Goal: Register for event/course

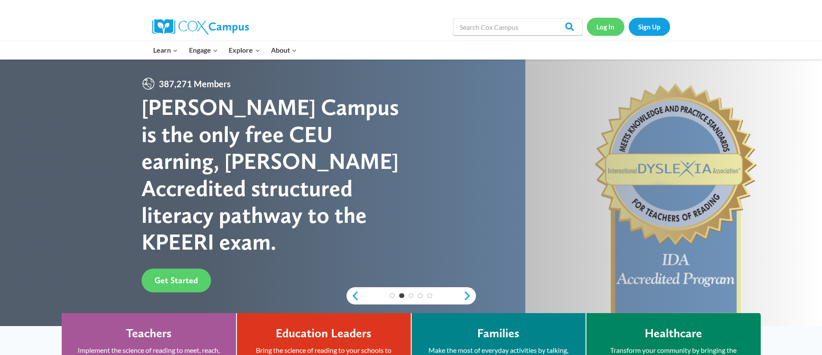
click at [607, 27] on link "Log In" at bounding box center [606, 27] width 38 height 18
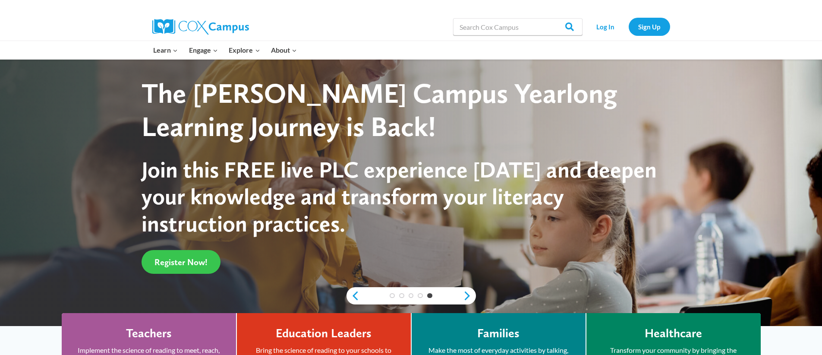
click at [179, 260] on span "Register Now!" at bounding box center [181, 262] width 53 height 10
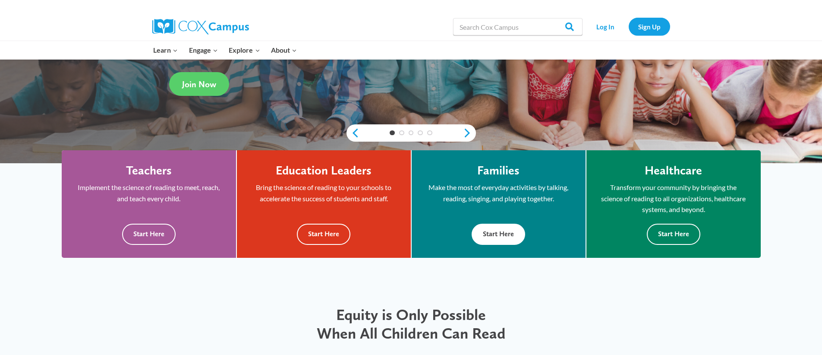
scroll to position [173, 0]
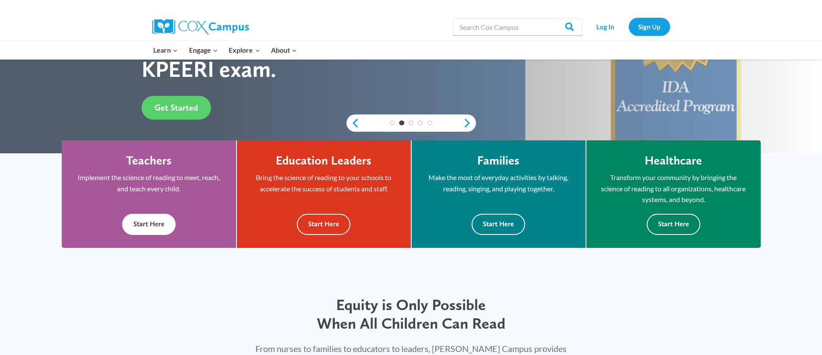
click at [152, 225] on button "Start Here" at bounding box center [149, 224] width 54 height 21
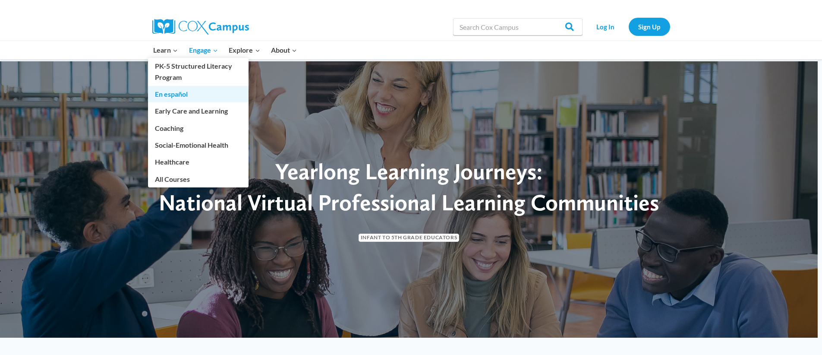
click at [174, 95] on link "En español" at bounding box center [198, 94] width 101 height 16
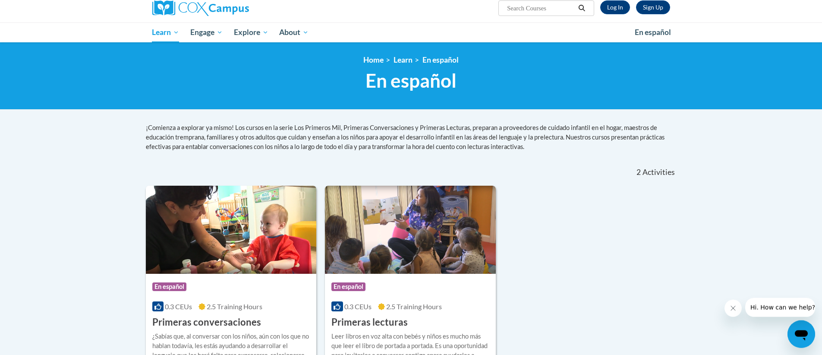
scroll to position [131, 0]
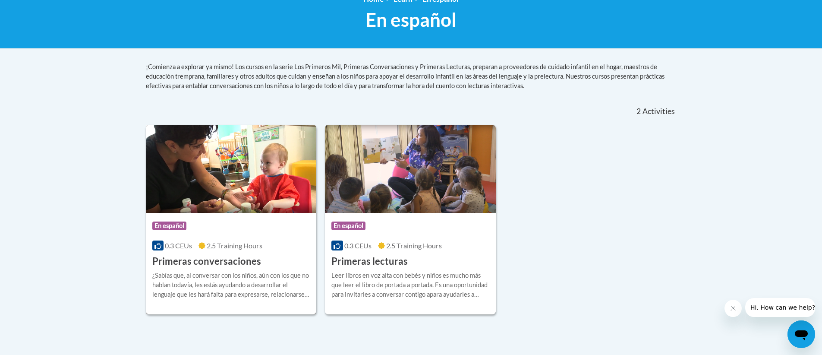
click at [201, 183] on img at bounding box center [231, 169] width 171 height 88
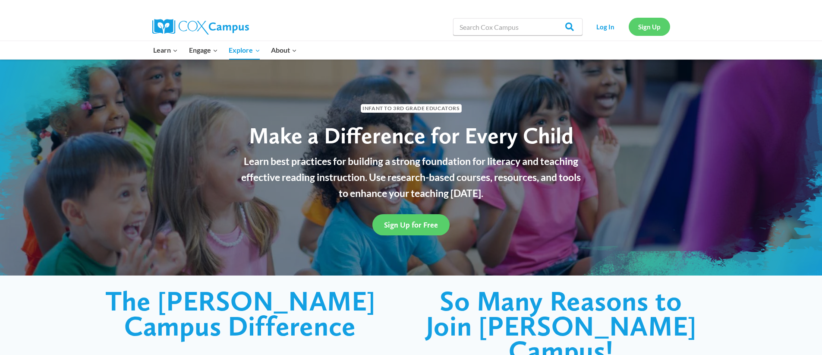
click at [648, 24] on link "Sign Up" at bounding box center [649, 27] width 41 height 18
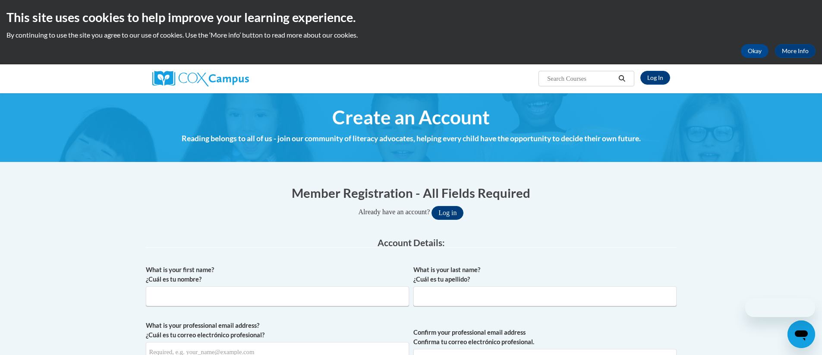
scroll to position [69, 0]
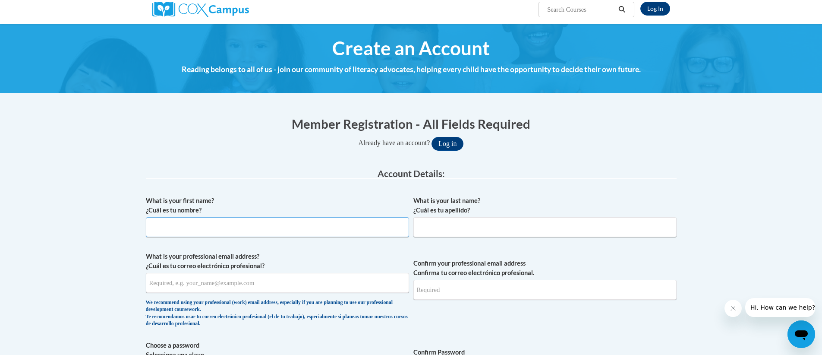
click at [172, 230] on input "What is your first name? ¿Cuál es tu nombre?" at bounding box center [277, 227] width 263 height 20
type input "Maria del Pilar"
click at [421, 230] on input "What is your last name? ¿Cuál es tu apellido?" at bounding box center [545, 227] width 263 height 20
type input "Nino"
type input "pilinino16@hotmail.com"
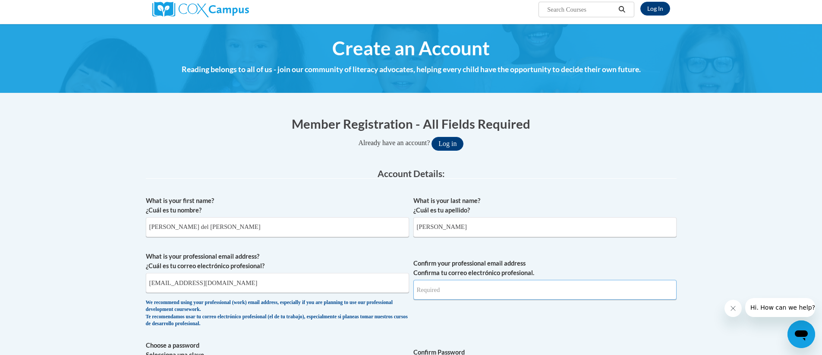
type input "pilinino16@hotmail.com"
select select "ad49bcad-a171-4b2e-b99c-48b446064914"
type input "30004"
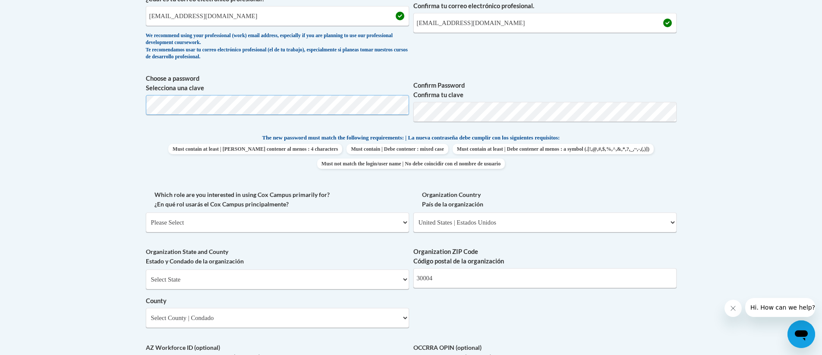
scroll to position [380, 0]
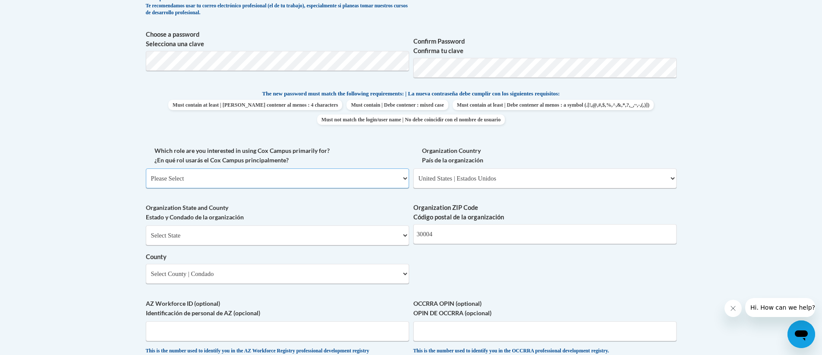
select select "fbf2d438-af2f-41f8-98f1-81c410e29de3"
click option "Educator | Educador(a)" at bounding box center [0, 0] width 0 height 0
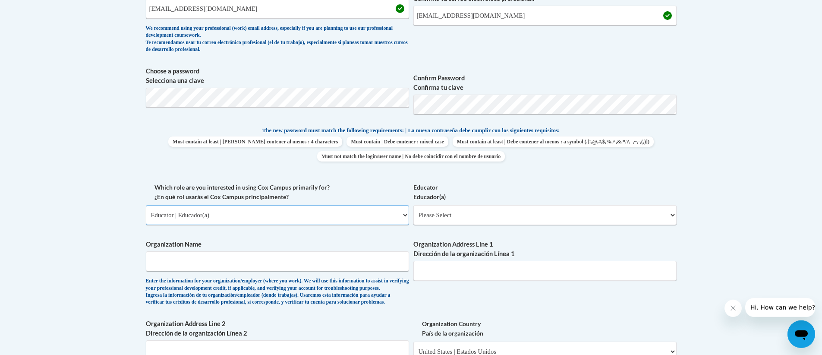
scroll to position [283, 0]
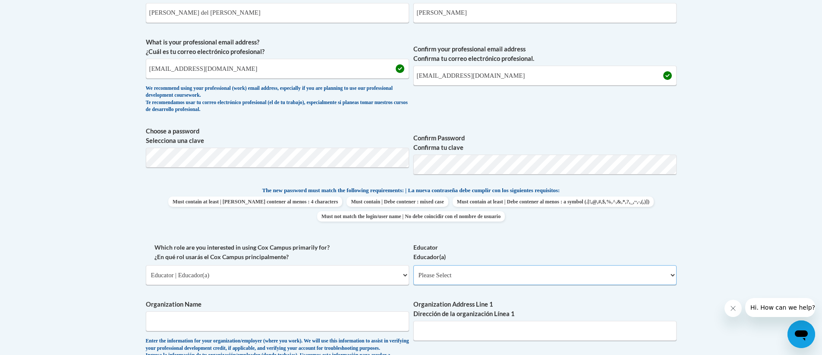
click at [414, 265] on select "Please Select Early Learning/Daycare Teacher/Family Home Care Provider | Maestr…" at bounding box center [545, 275] width 263 height 20
select select "5e2af403-4f2c-4e49-a02f-103e55d7b75b"
click option "Early Learning/Daycare Teacher/Family Home Care Provider | Maestro(a) de educac…" at bounding box center [0, 0] width 0 height 0
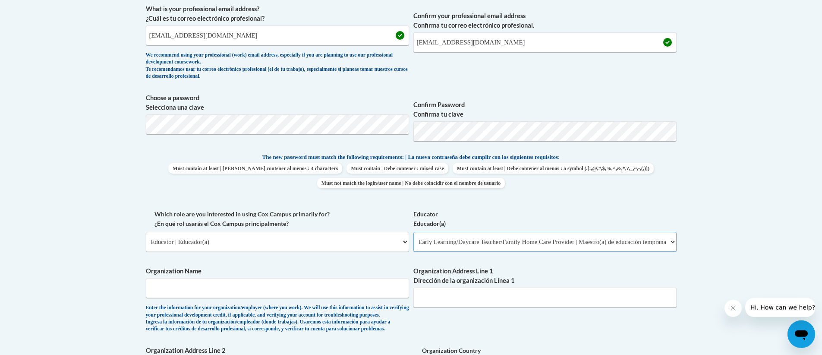
scroll to position [359, 0]
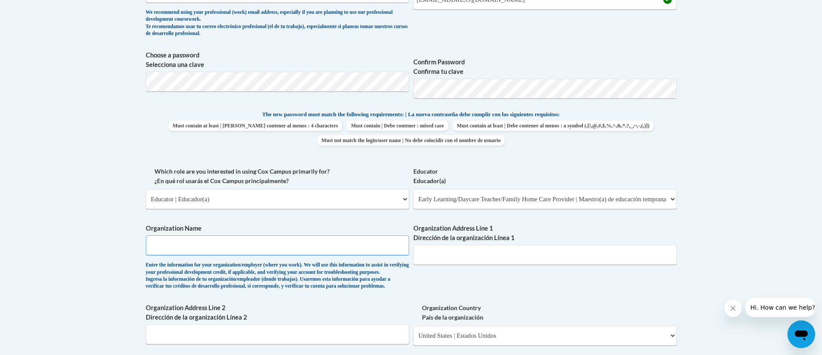
click at [162, 247] on input "Organization Name" at bounding box center [277, 245] width 263 height 20
type input "McGinnis Woods"
click at [433, 258] on input "Organization Address Line 1 Dirección de la organización Línea 1" at bounding box center [545, 255] width 263 height 20
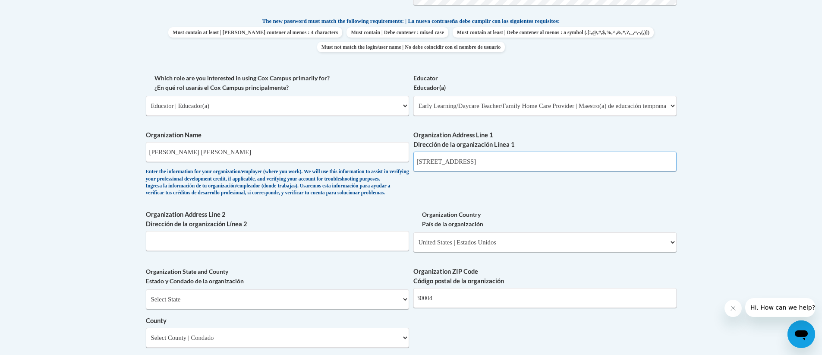
scroll to position [456, 0]
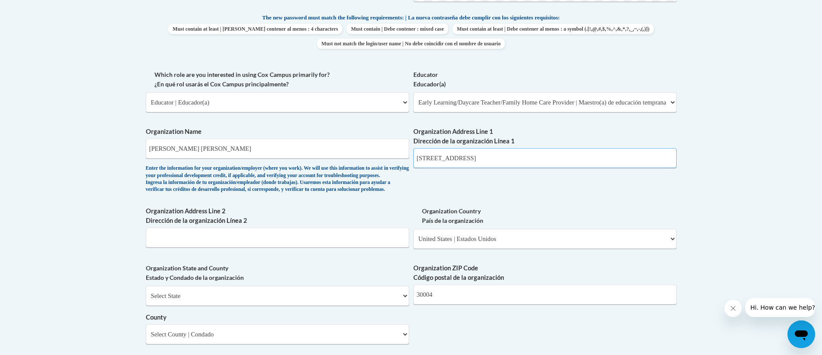
type input "5380 Faircroft Drive"
click at [146, 286] on select "Select State Alabama Alaska Arizona Arkansas California Colorado Connecticut De…" at bounding box center [277, 296] width 263 height 20
select select "Georgia"
click option "Georgia" at bounding box center [0, 0] width 0 height 0
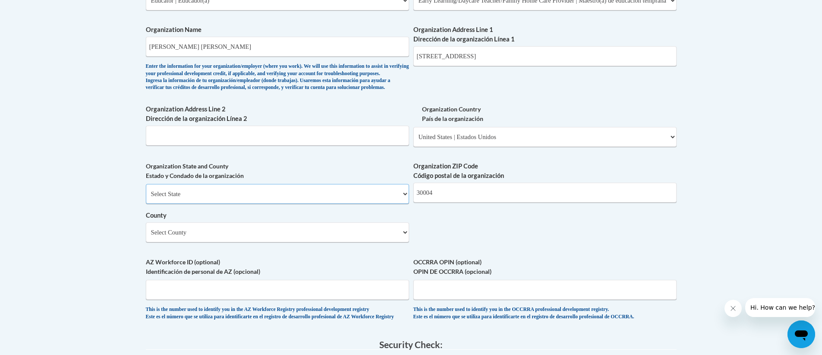
scroll to position [560, 0]
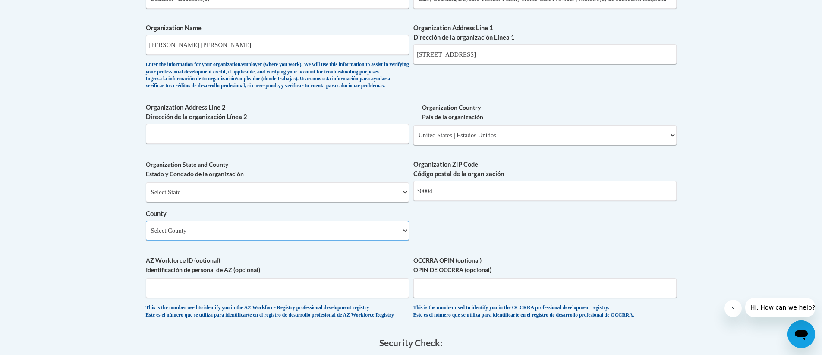
click at [146, 221] on select "Select County Appling Atkinson Bacon Baker Baldwin Banks Barrow Bartow Ben Hill…" at bounding box center [277, 231] width 263 height 20
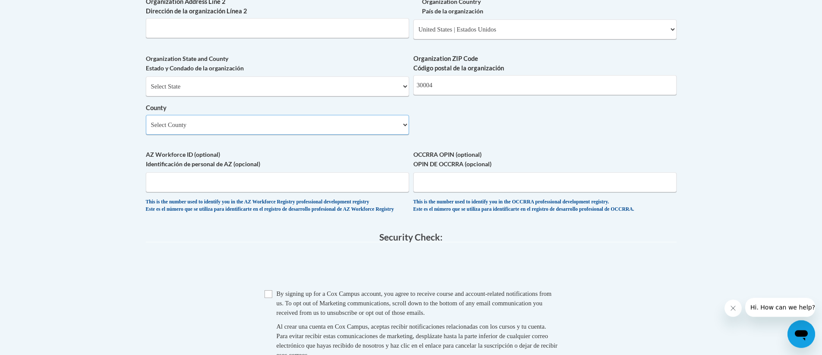
scroll to position [691, 0]
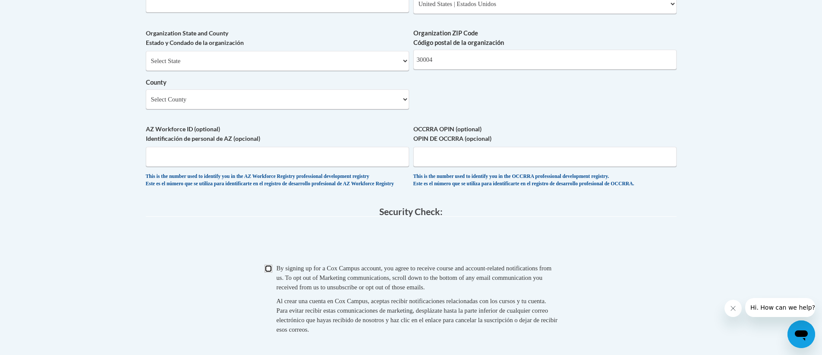
click at [269, 272] on input "Checkbox" at bounding box center [269, 269] width 8 height 8
checkbox input "true"
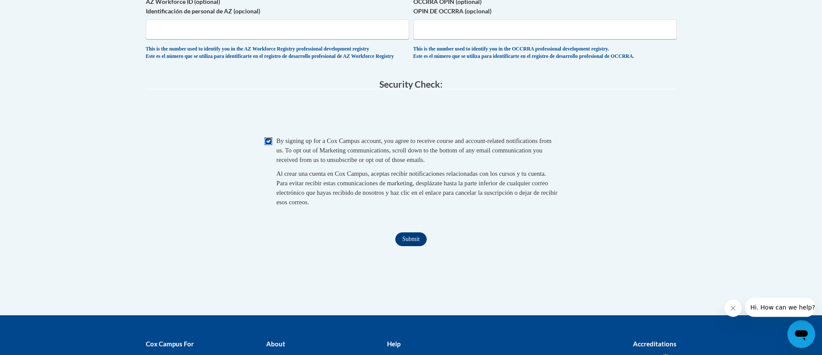
scroll to position [822, 0]
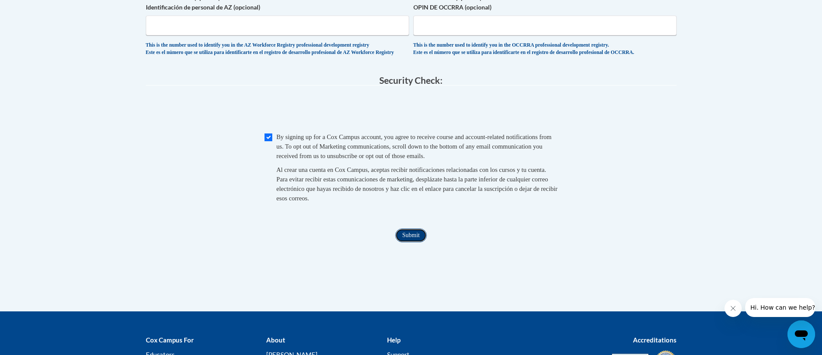
click at [410, 242] on input "Submit" at bounding box center [410, 235] width 31 height 14
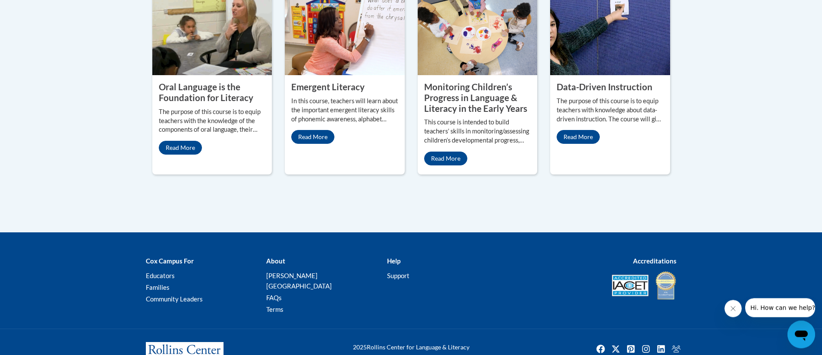
scroll to position [840, 0]
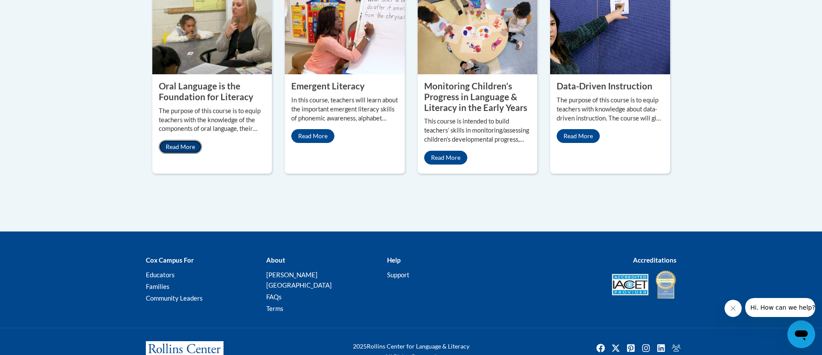
click at [184, 140] on link "Read More" at bounding box center [180, 147] width 43 height 14
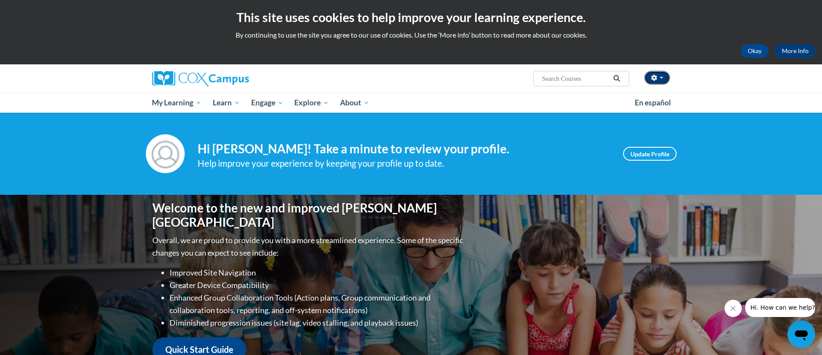
click at [661, 76] on button "button" at bounding box center [658, 78] width 26 height 14
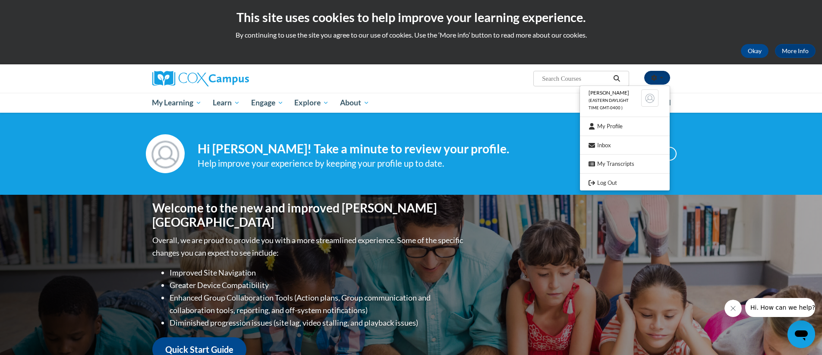
click at [661, 76] on button "button" at bounding box center [658, 78] width 26 height 14
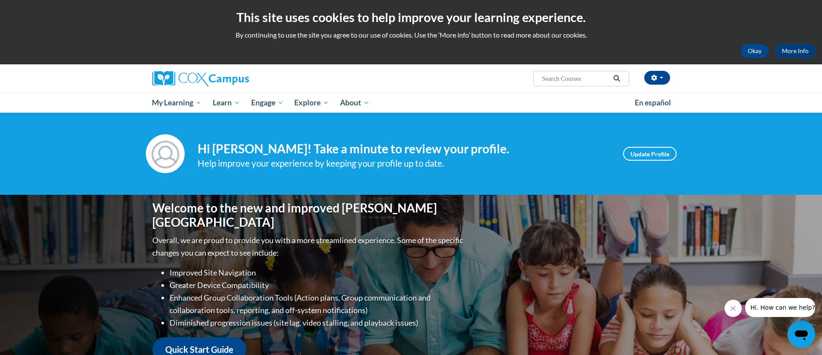
click at [548, 81] on input "Search..." at bounding box center [575, 78] width 69 height 10
type input "Poder del lenguaje para bebes y ninos pequenos"
click at [619, 77] on icon "Search" at bounding box center [617, 78] width 6 height 6
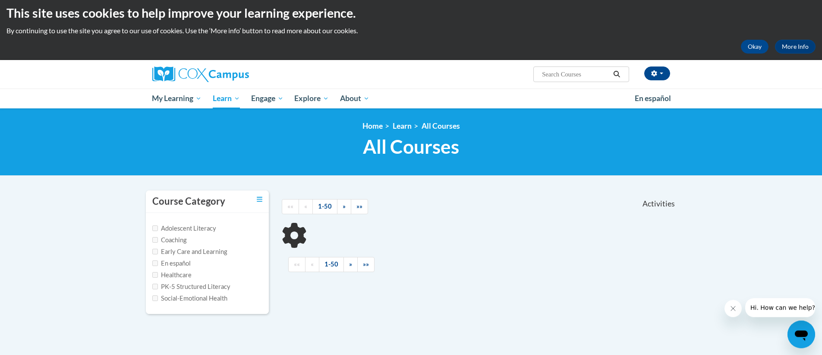
scroll to position [7, 0]
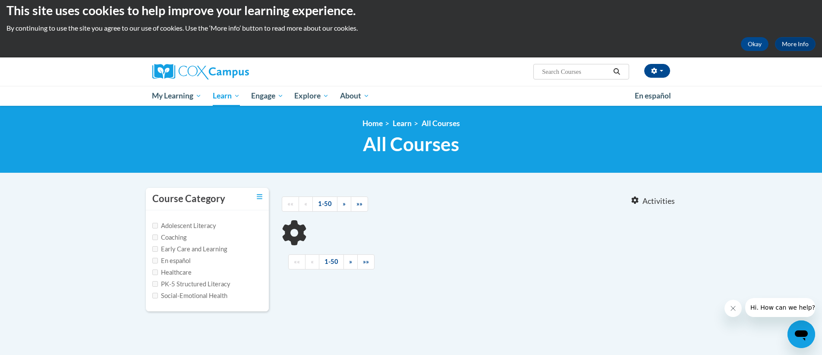
type input "Poder del lenguaje para bebes y ninos pequenos"
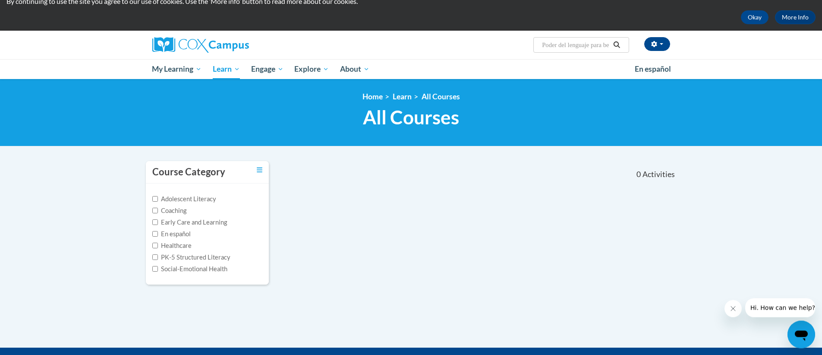
scroll to position [23, 0]
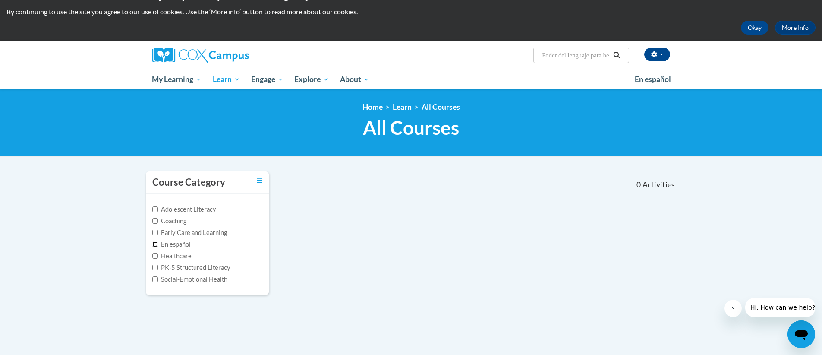
click at [155, 245] on input "En español" at bounding box center [155, 244] width 6 height 6
checkbox input "true"
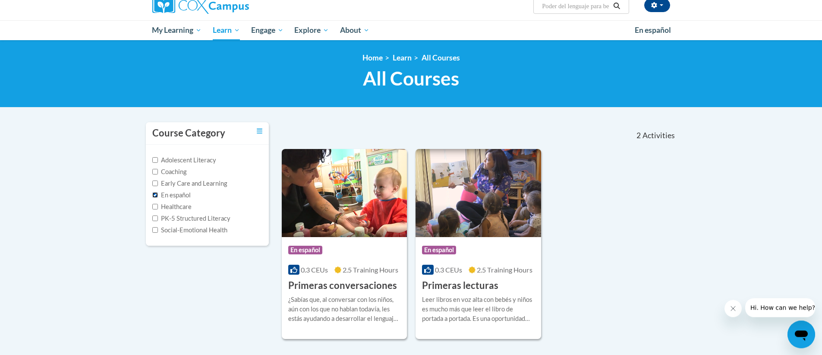
scroll to position [51, 0]
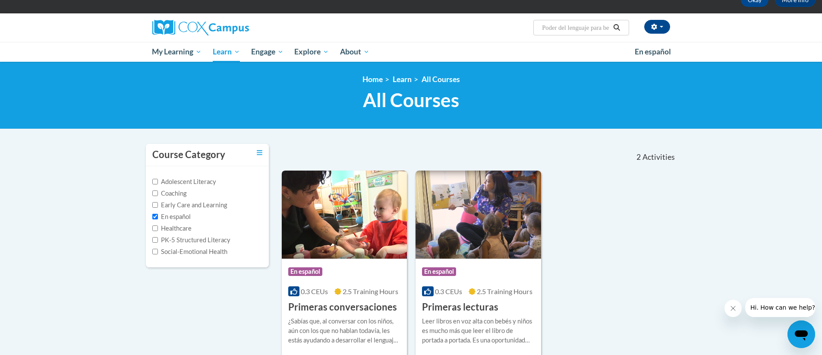
click at [347, 238] on img at bounding box center [345, 215] width 126 height 88
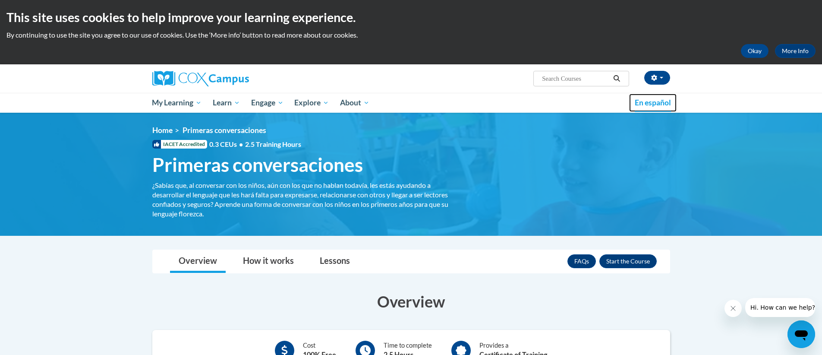
click at [650, 103] on span "En español" at bounding box center [653, 102] width 36 height 9
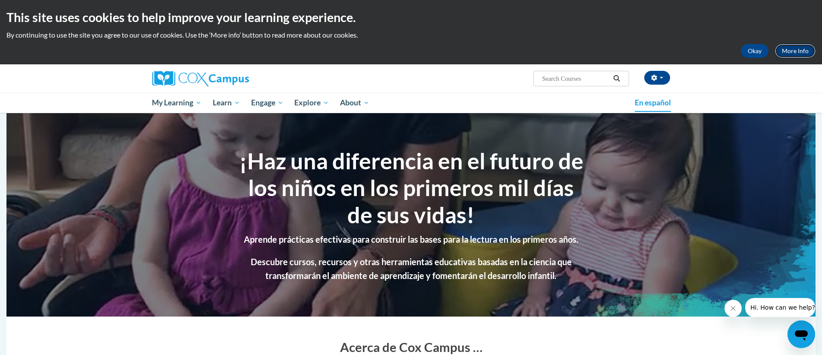
click at [787, 53] on link "More Info" at bounding box center [795, 51] width 41 height 14
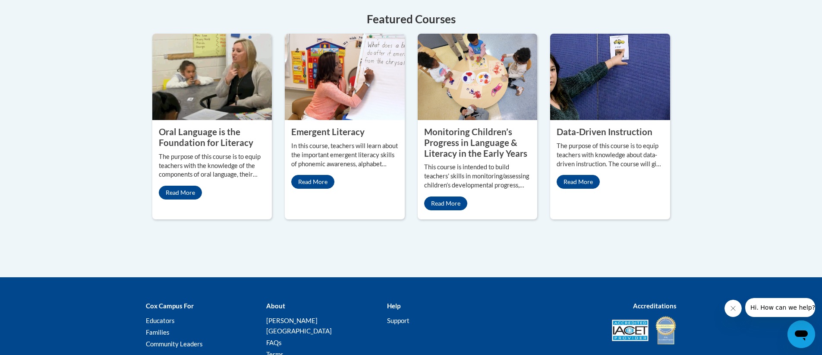
scroll to position [840, 0]
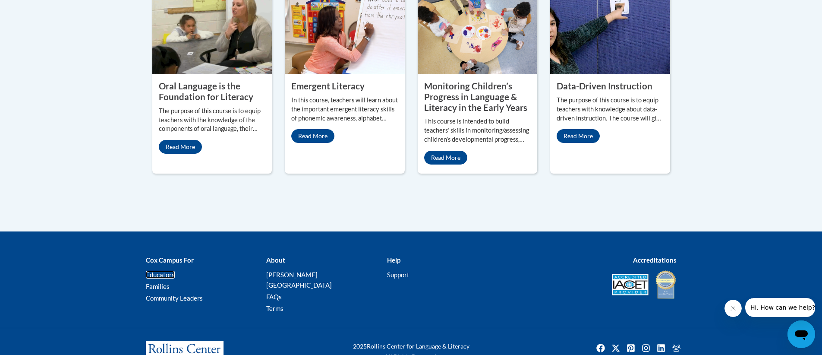
click at [156, 271] on link "Educators" at bounding box center [160, 275] width 29 height 8
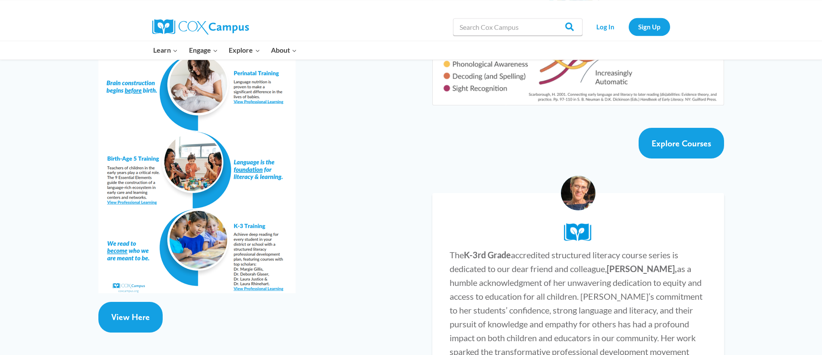
scroll to position [1651, 0]
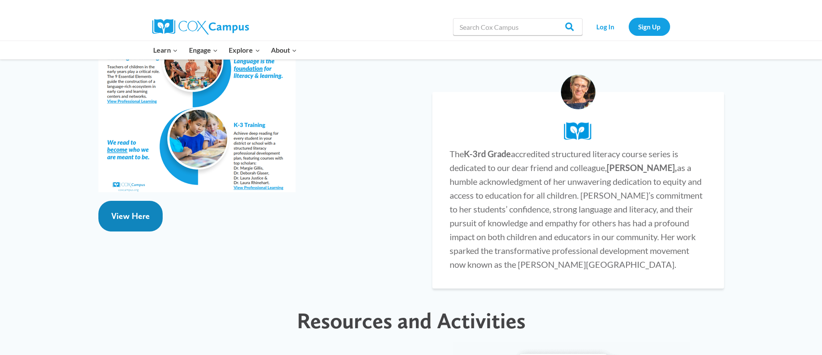
click at [132, 211] on span "View Here" at bounding box center [130, 216] width 38 height 10
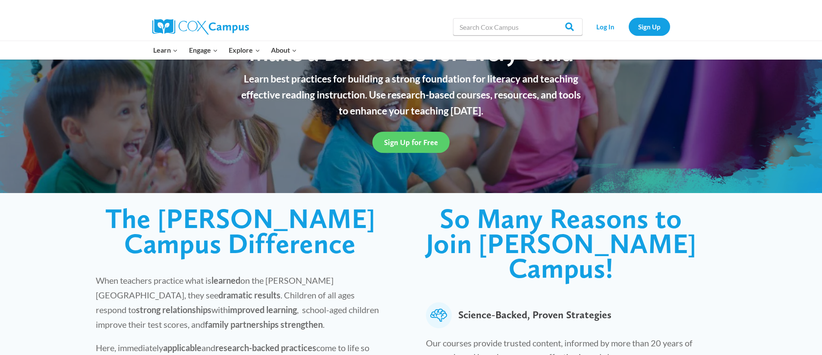
scroll to position [0, 0]
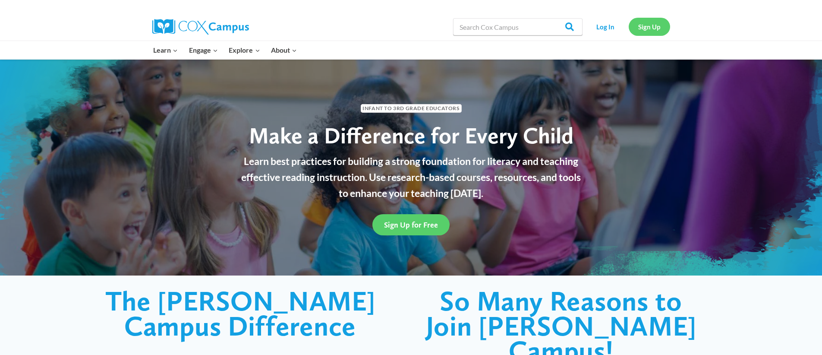
click at [646, 27] on link "Sign Up" at bounding box center [649, 27] width 41 height 18
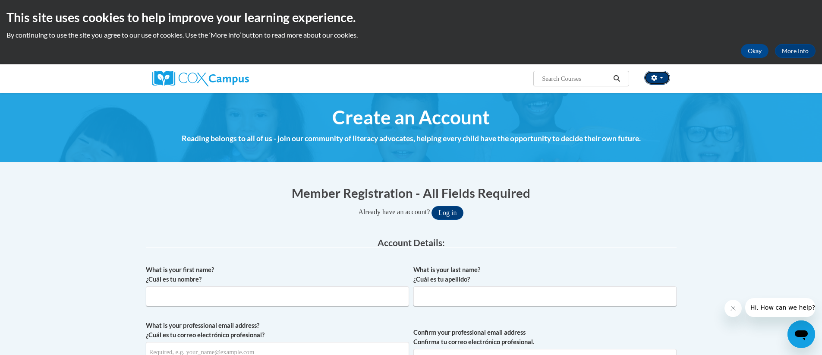
click at [661, 77] on button "button" at bounding box center [658, 78] width 26 height 14
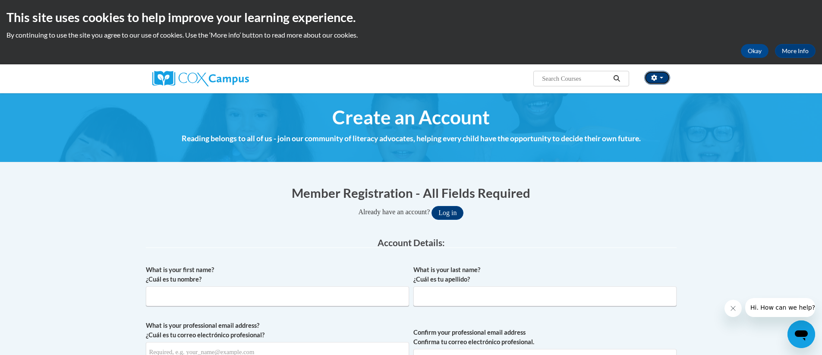
click at [663, 77] on button "button" at bounding box center [658, 78] width 26 height 14
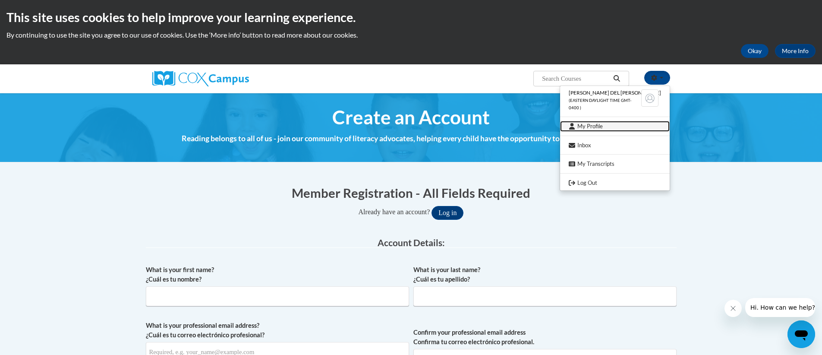
click at [610, 127] on link "My Profile" at bounding box center [615, 126] width 110 height 11
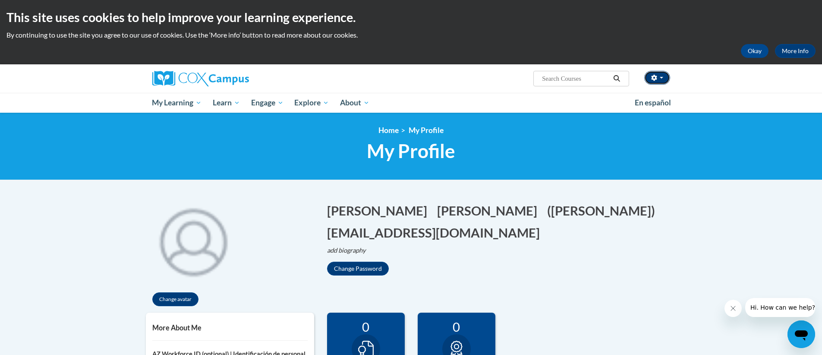
click at [661, 76] on button "button" at bounding box center [658, 78] width 26 height 14
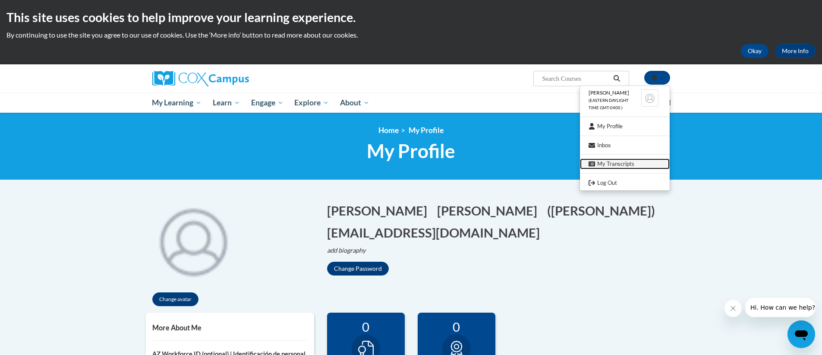
click at [609, 165] on link "My Transcripts" at bounding box center [625, 163] width 90 height 11
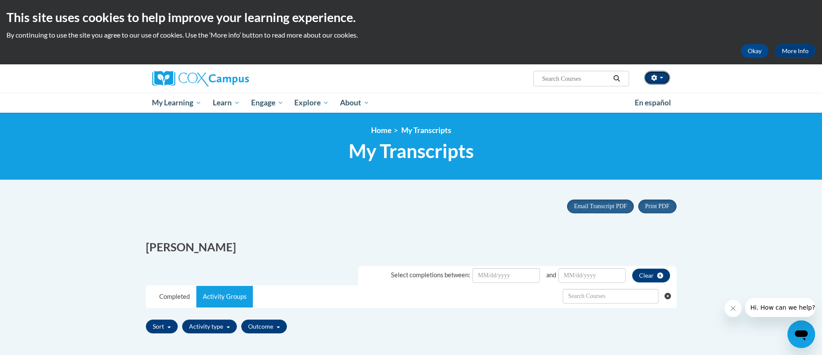
click at [662, 76] on button "button" at bounding box center [658, 78] width 26 height 14
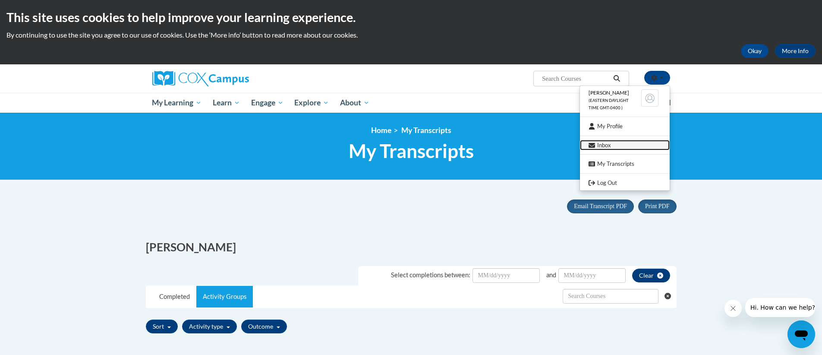
click at [608, 145] on link "Inbox" at bounding box center [625, 145] width 90 height 11
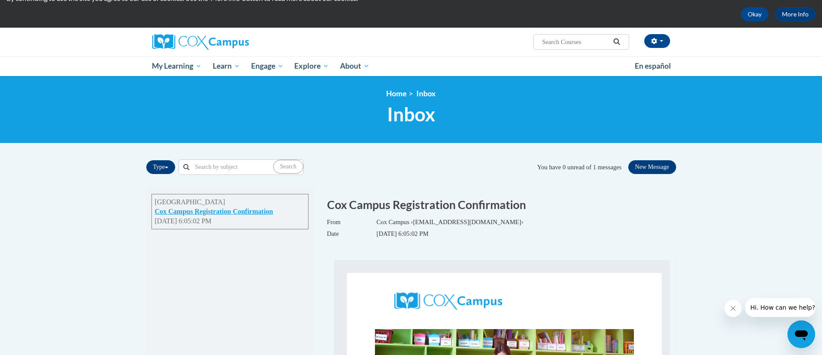
scroll to position [35, 0]
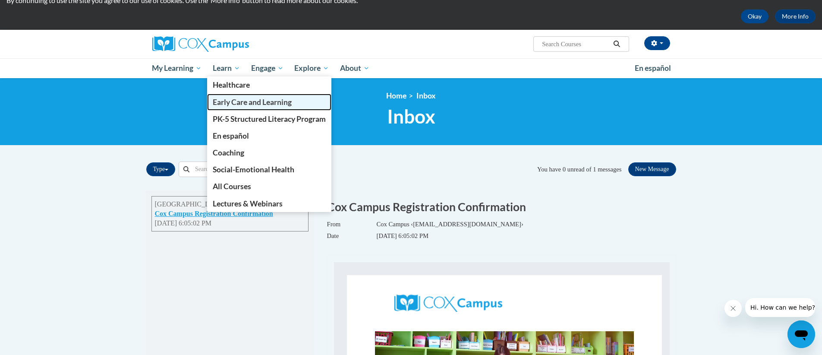
click at [249, 103] on span "Early Care and Learning" at bounding box center [252, 102] width 79 height 9
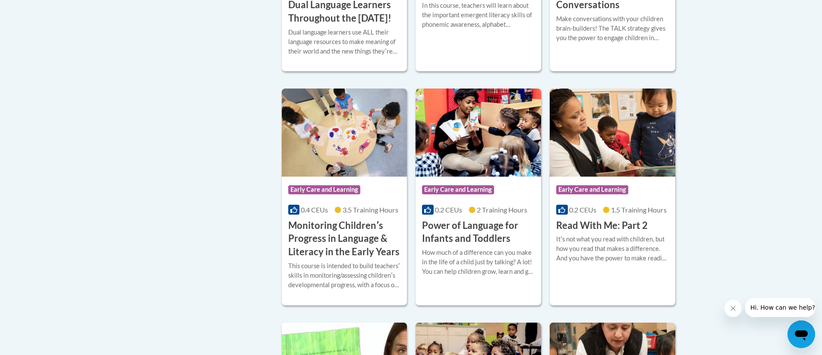
scroll to position [732, 0]
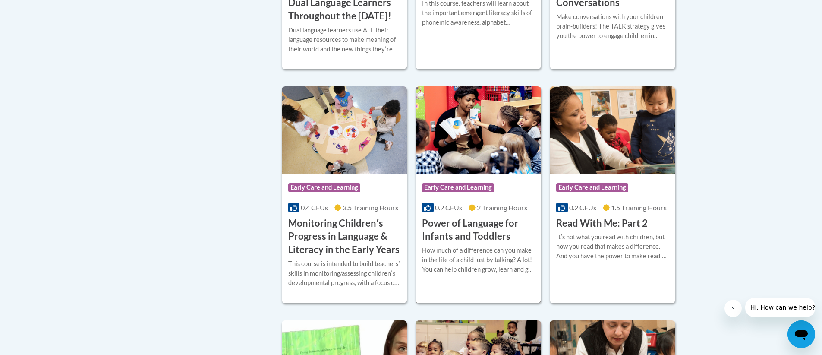
click at [480, 244] on h3 "Power of Language for Infants and Toddlers" at bounding box center [478, 230] width 113 height 27
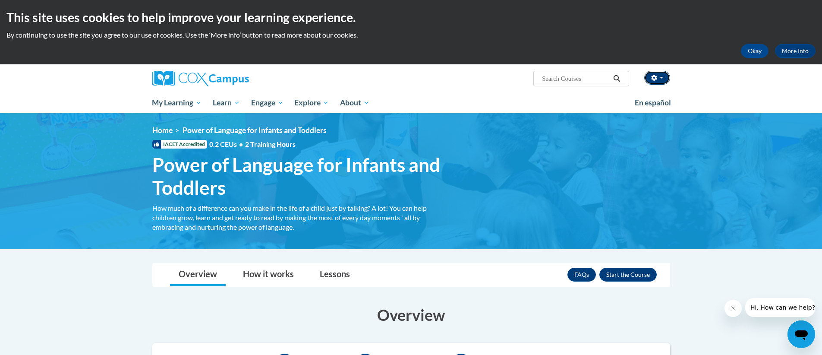
click at [661, 76] on button "button" at bounding box center [658, 78] width 26 height 14
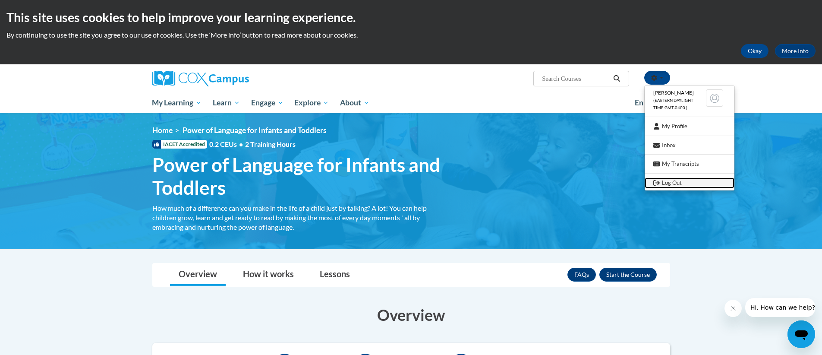
click at [673, 183] on link "Log Out" at bounding box center [690, 182] width 90 height 11
